Goal: Obtain resource: Obtain resource

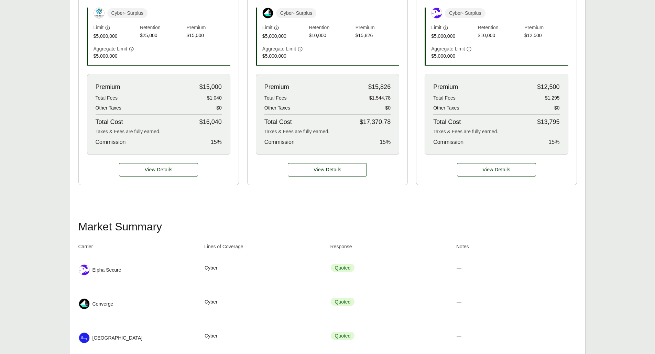
scroll to position [269, 0]
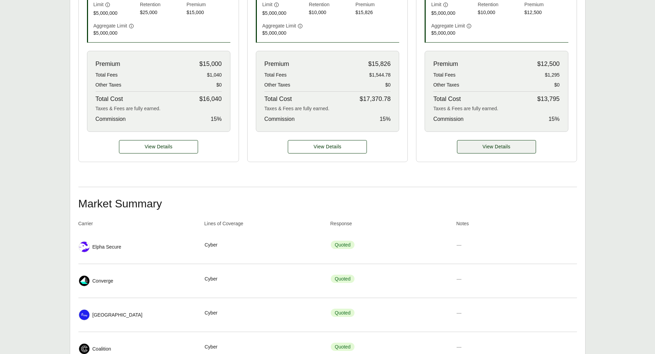
click at [492, 143] on span "View Details" at bounding box center [496, 146] width 28 height 7
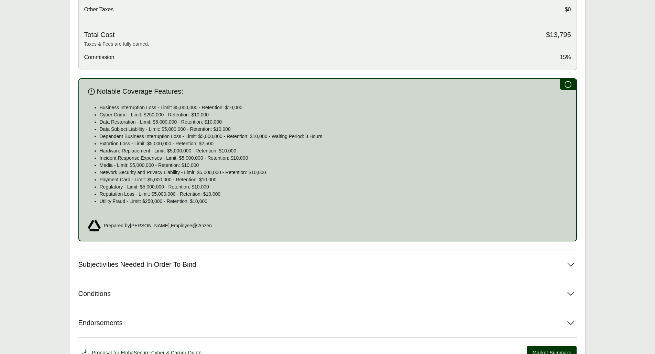
scroll to position [366, 0]
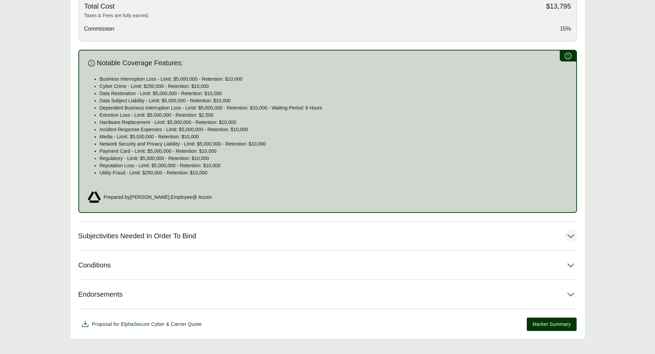
click at [568, 230] on icon at bounding box center [570, 236] width 12 height 12
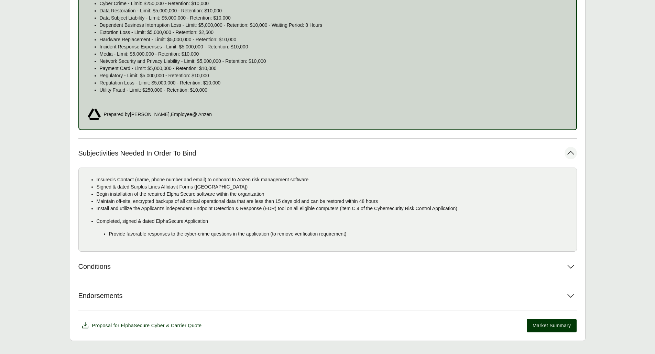
scroll to position [451, 0]
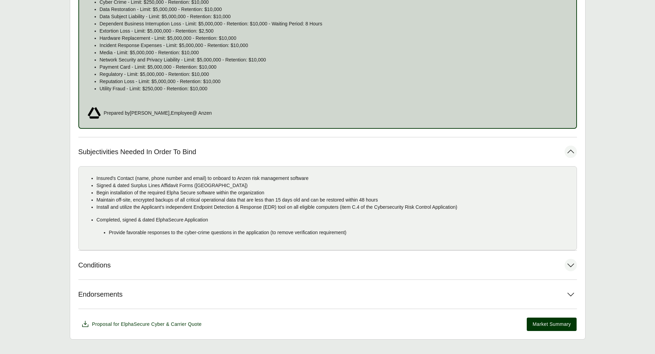
click at [571, 259] on icon at bounding box center [570, 265] width 12 height 12
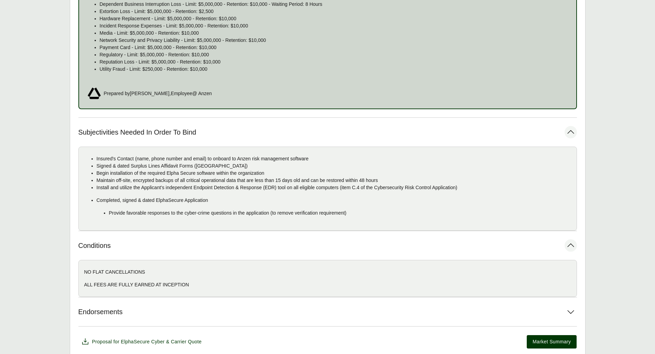
scroll to position [488, 0]
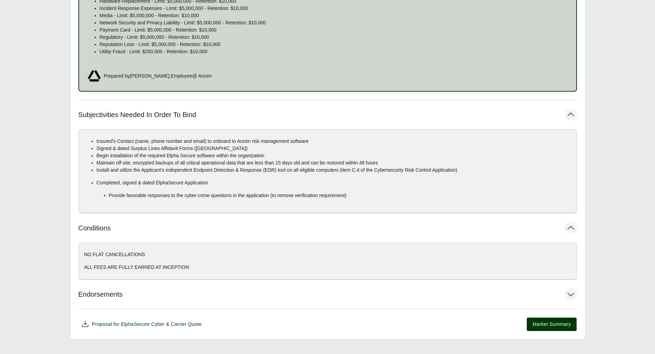
click at [571, 288] on icon at bounding box center [570, 294] width 12 height 12
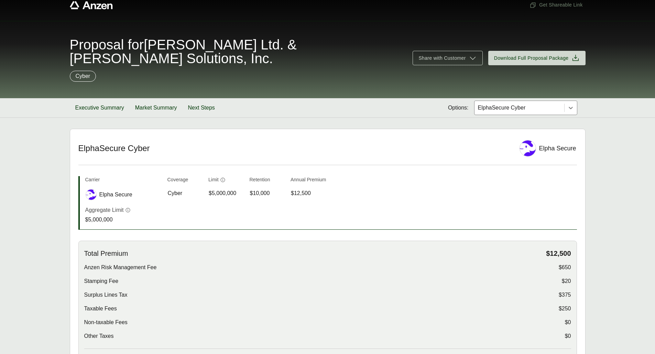
scroll to position [0, 0]
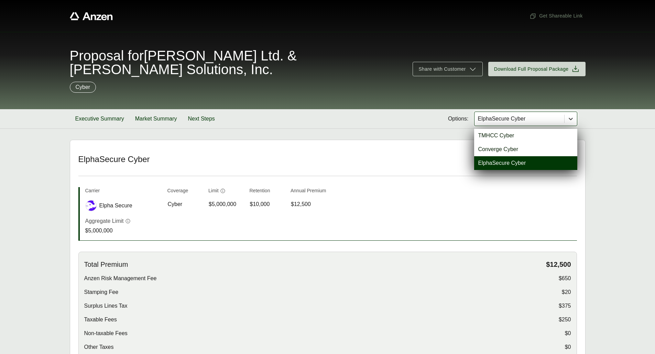
click at [570, 116] on icon at bounding box center [570, 119] width 7 height 7
click at [545, 143] on div "Converge Cyber" at bounding box center [525, 150] width 103 height 14
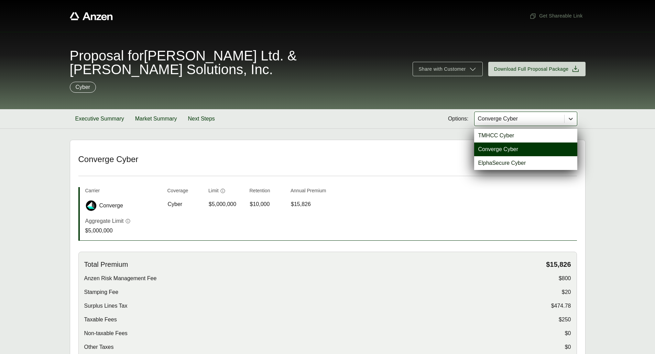
click at [569, 113] on div at bounding box center [570, 119] width 12 height 12
click at [553, 129] on div "TMHCC Cyber" at bounding box center [525, 136] width 103 height 14
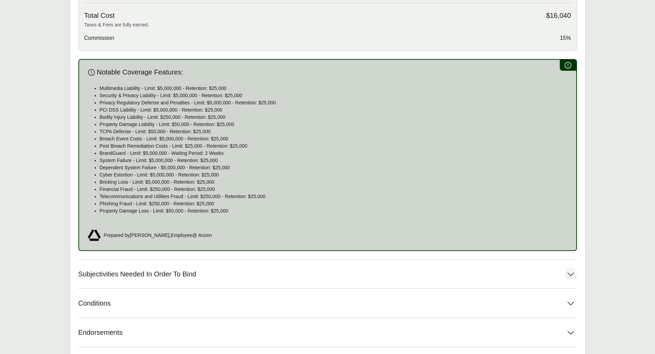
scroll to position [395, 0]
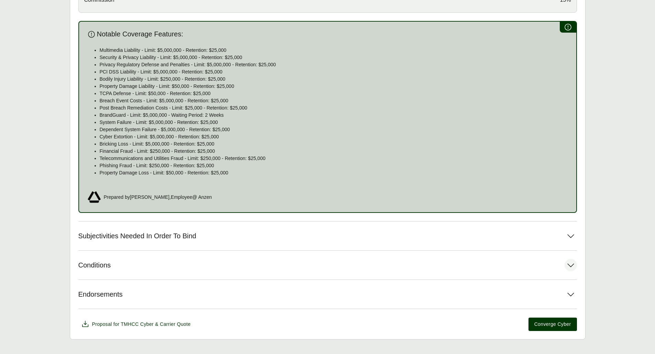
click at [568, 259] on icon at bounding box center [570, 265] width 12 height 12
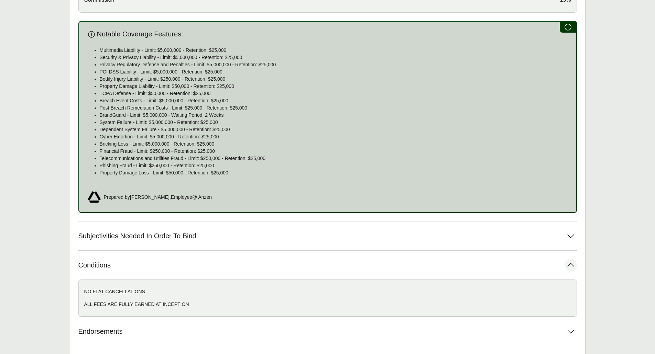
click at [568, 259] on icon at bounding box center [570, 265] width 12 height 12
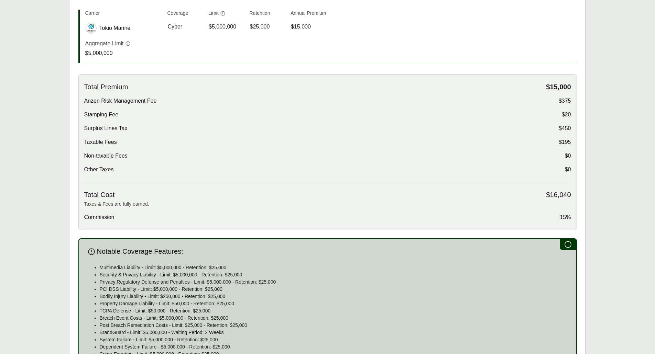
scroll to position [86, 0]
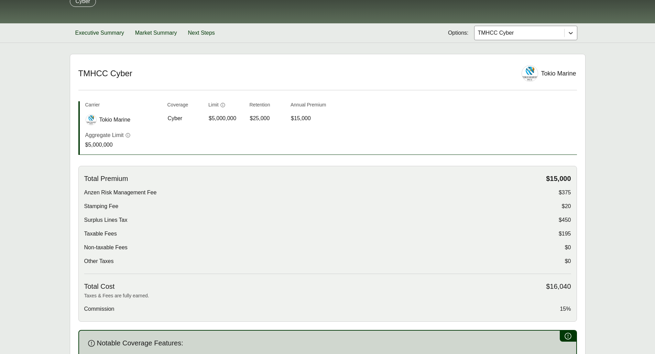
click at [571, 30] on icon at bounding box center [570, 33] width 7 height 7
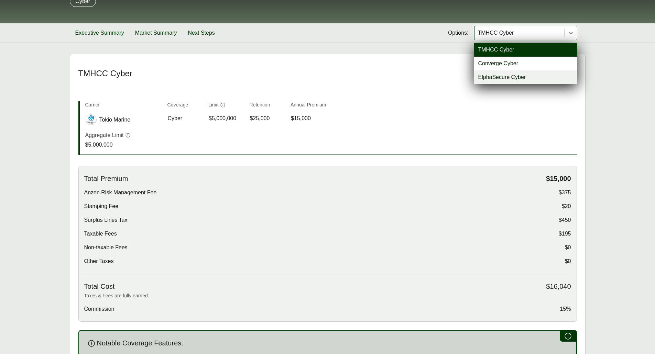
click at [547, 70] on div "ElphaSecure Cyber" at bounding box center [525, 77] width 103 height 14
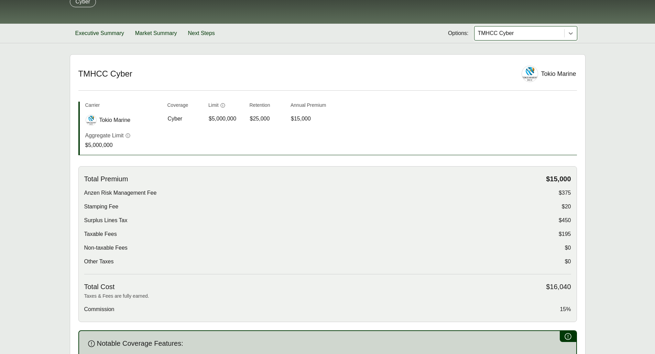
scroll to position [86, 0]
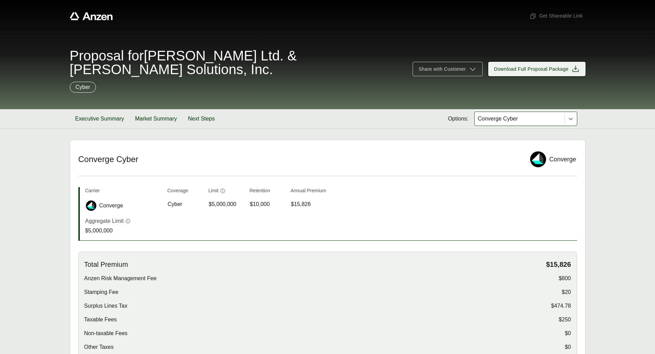
click at [551, 66] on span "Download Full Proposal Package" at bounding box center [531, 69] width 75 height 7
click at [578, 109] on div "Executive Summary Market Summary Next Steps Options: Converge Cyber" at bounding box center [328, 118] width 516 height 19
click at [574, 113] on div at bounding box center [570, 119] width 12 height 12
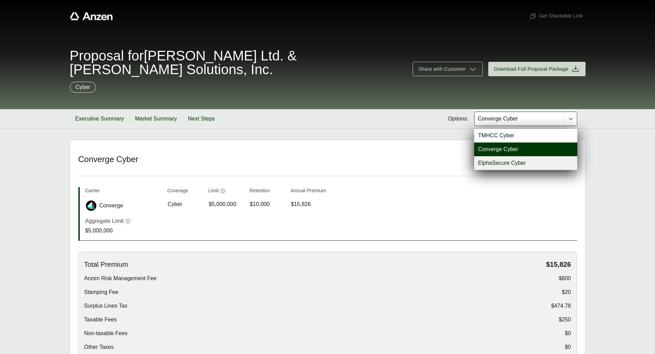
click at [509, 156] on div "ElphaSecure Cyber" at bounding box center [525, 163] width 103 height 14
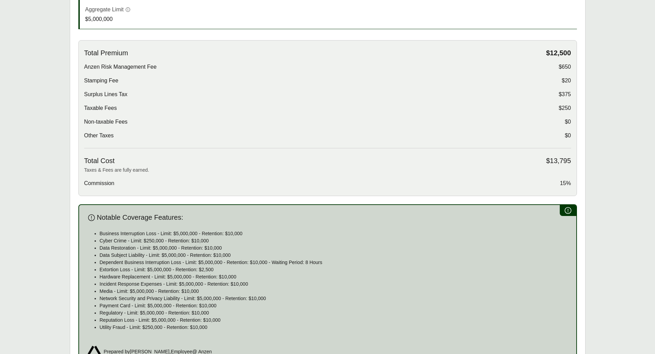
scroll to position [309, 0]
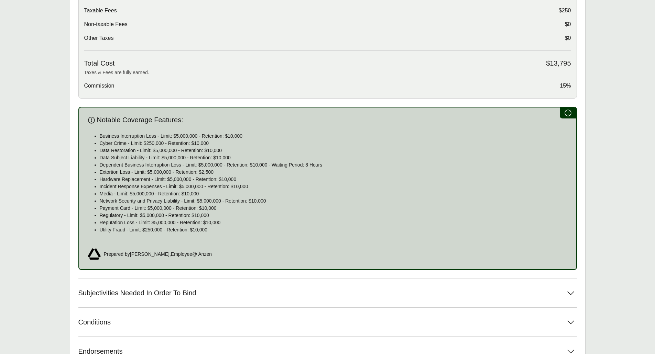
click at [567, 107] on div "Notable Coverage Features: Business Interruption Loss - Limit: $5,000,000 - Ret…" at bounding box center [327, 188] width 498 height 163
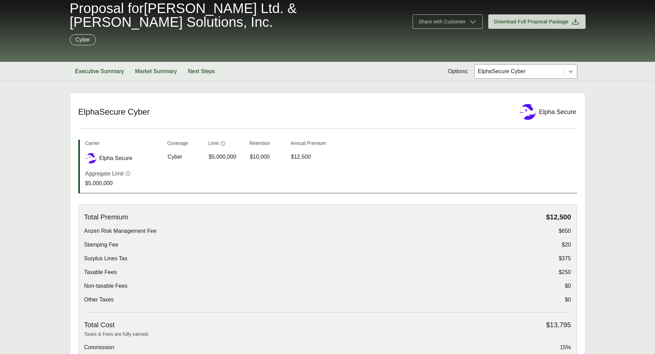
scroll to position [0, 0]
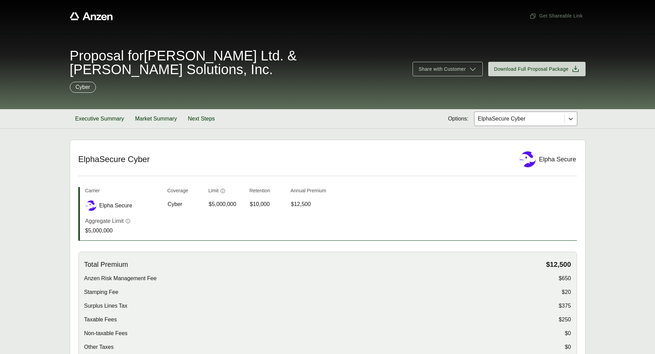
click at [574, 116] on icon at bounding box center [570, 119] width 7 height 7
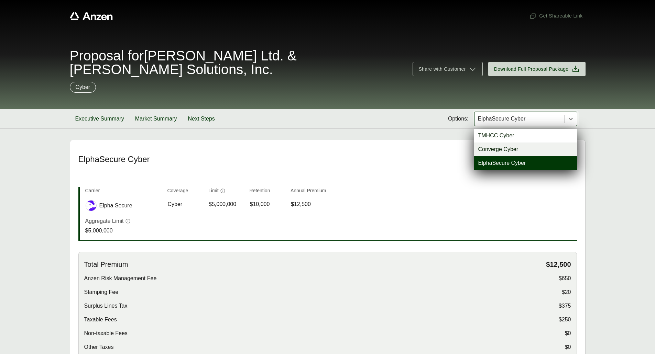
click at [514, 143] on div "Converge Cyber" at bounding box center [525, 150] width 103 height 14
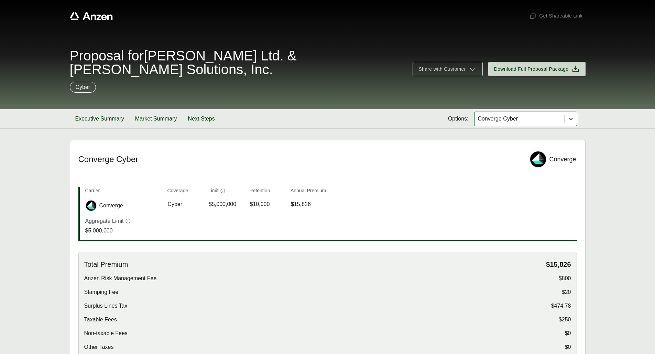
click at [573, 116] on icon at bounding box center [570, 119] width 7 height 7
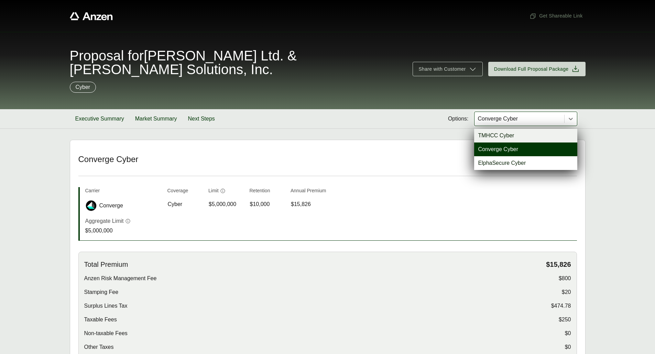
click at [546, 129] on div "TMHCC Cyber" at bounding box center [525, 136] width 103 height 14
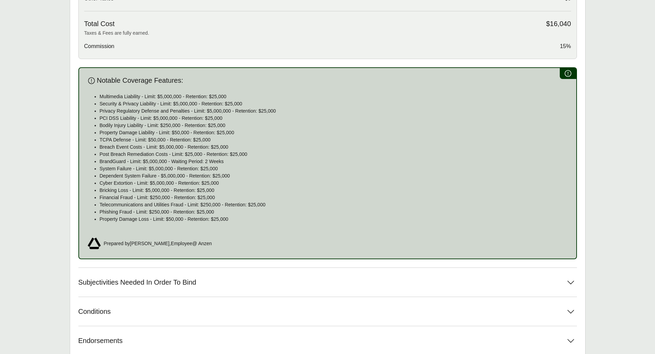
scroll to position [309, 0]
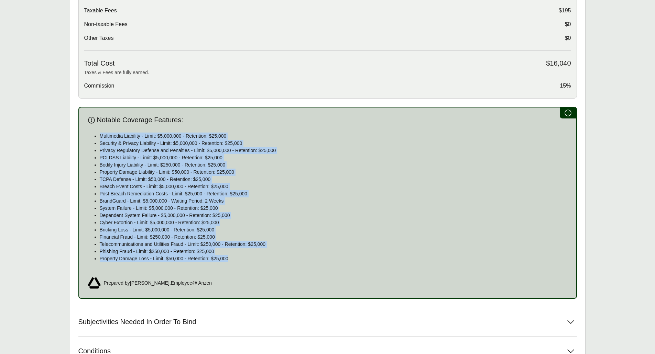
drag, startPoint x: 100, startPoint y: 122, endPoint x: 268, endPoint y: 252, distance: 212.0
click at [268, 252] on div "Multimedia Liability - Limit: $5,000,000 - Retention: $25,000 Security & Privac…" at bounding box center [327, 200] width 481 height 135
copy ul "Multimedia Liability - Limit: $5,000,000 - Retention: $25,000 Security & Privac…"
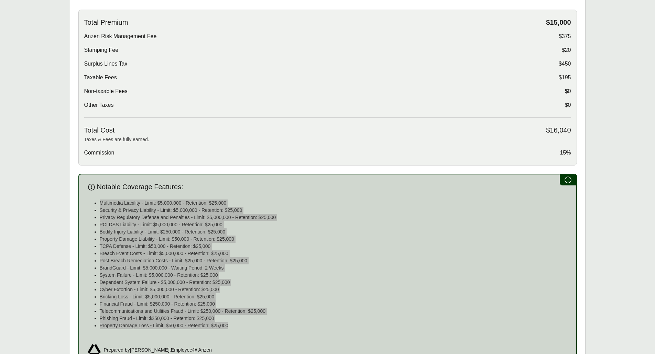
scroll to position [103, 0]
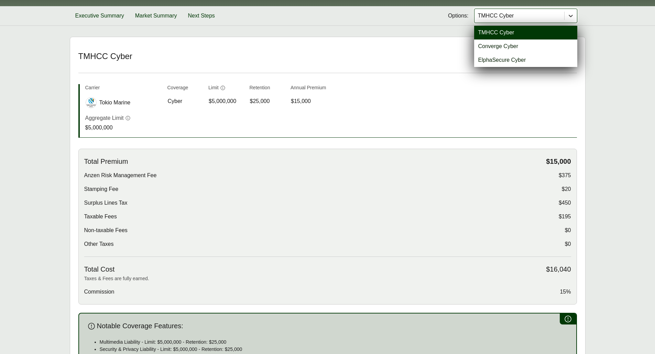
click at [570, 12] on icon at bounding box center [570, 15] width 7 height 7
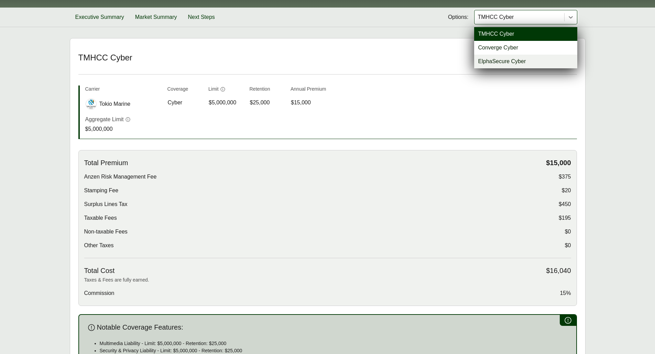
click at [541, 55] on div "ElphaSecure Cyber" at bounding box center [525, 62] width 103 height 14
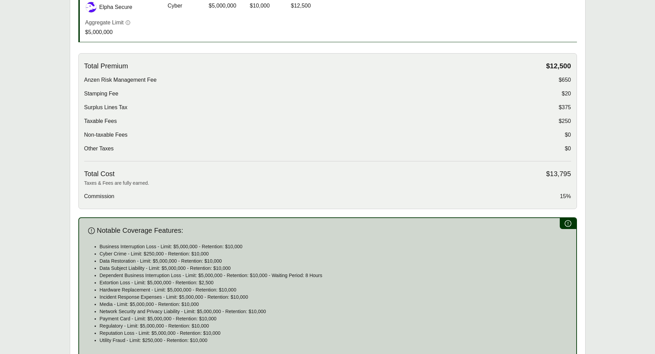
scroll to position [274, 0]
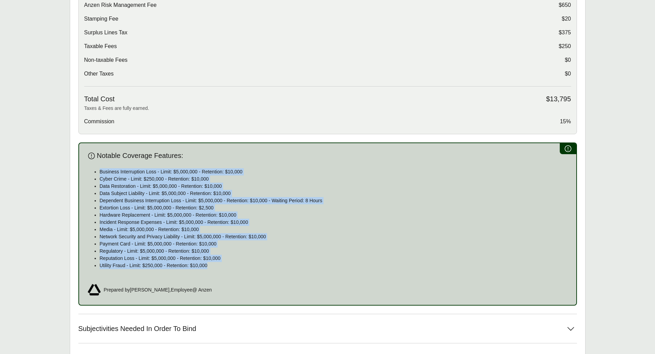
drag, startPoint x: 100, startPoint y: 158, endPoint x: 284, endPoint y: 261, distance: 210.7
click at [284, 261] on div "Business Interruption Loss - Limit: $5,000,000 - Retention: $10,000 Cyber Crime…" at bounding box center [327, 221] width 481 height 107
copy ul "Business Interruption Loss - Limit: $5,000,000 - Retention: $10,000 Cyber Crime…"
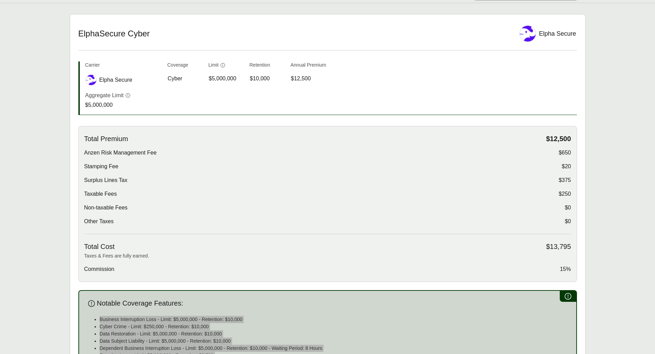
scroll to position [0, 0]
